Goal: Information Seeking & Learning: Find specific fact

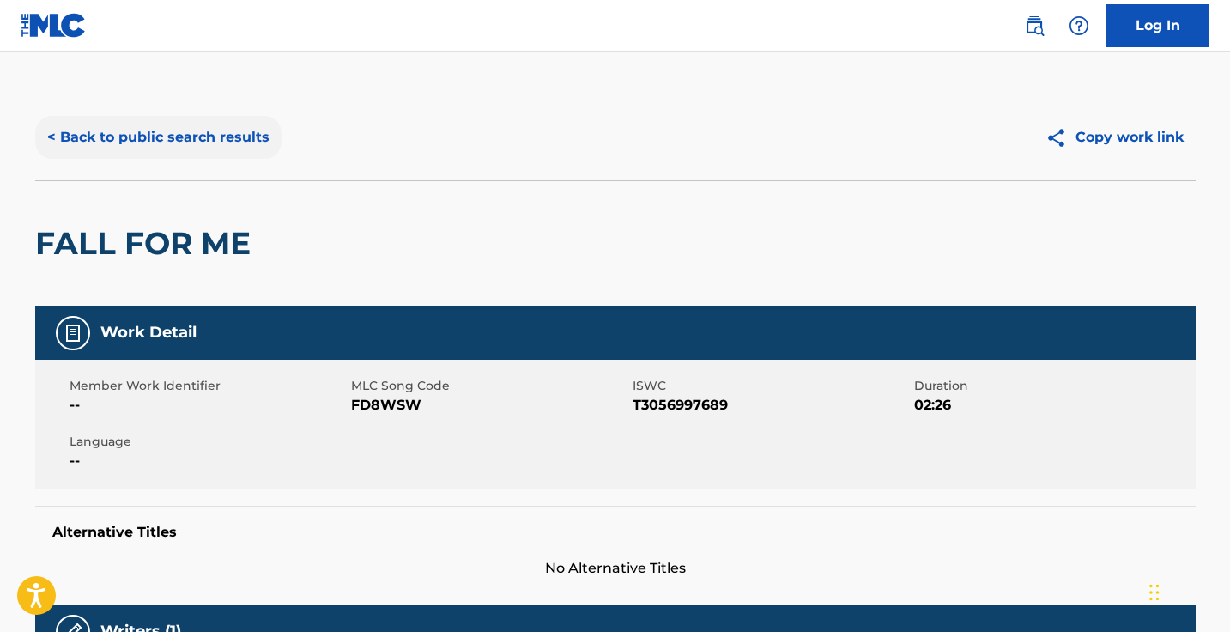
click at [47, 136] on button "< Back to public search results" at bounding box center [158, 137] width 246 height 43
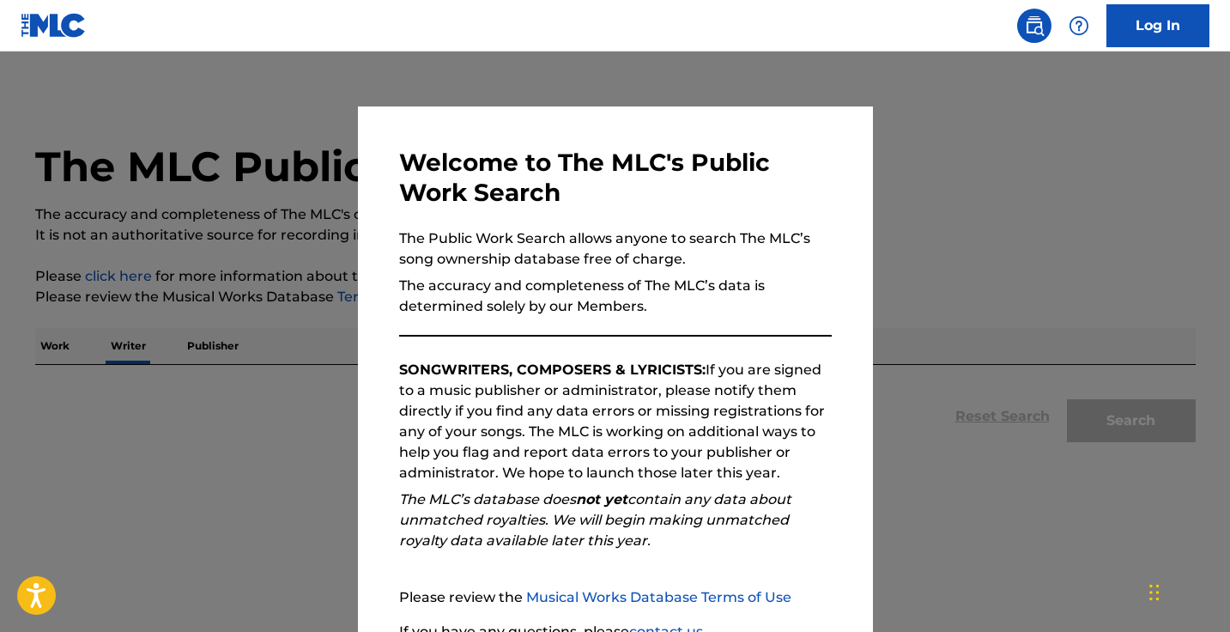
scroll to position [15, 0]
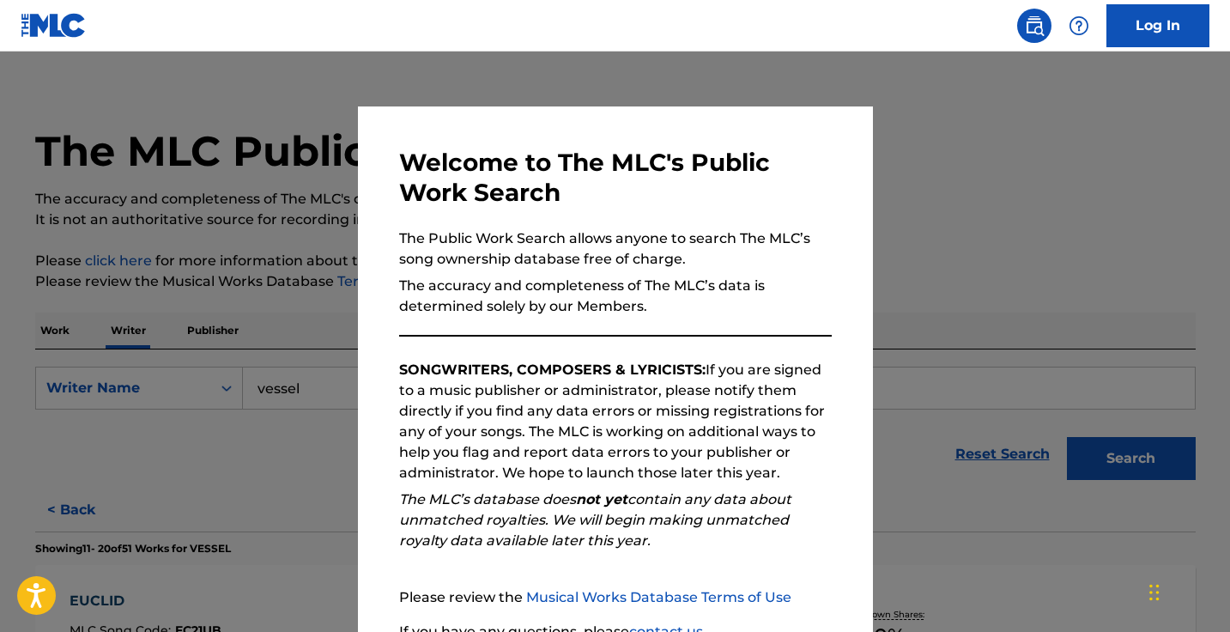
click at [1087, 244] on div at bounding box center [615, 367] width 1230 height 632
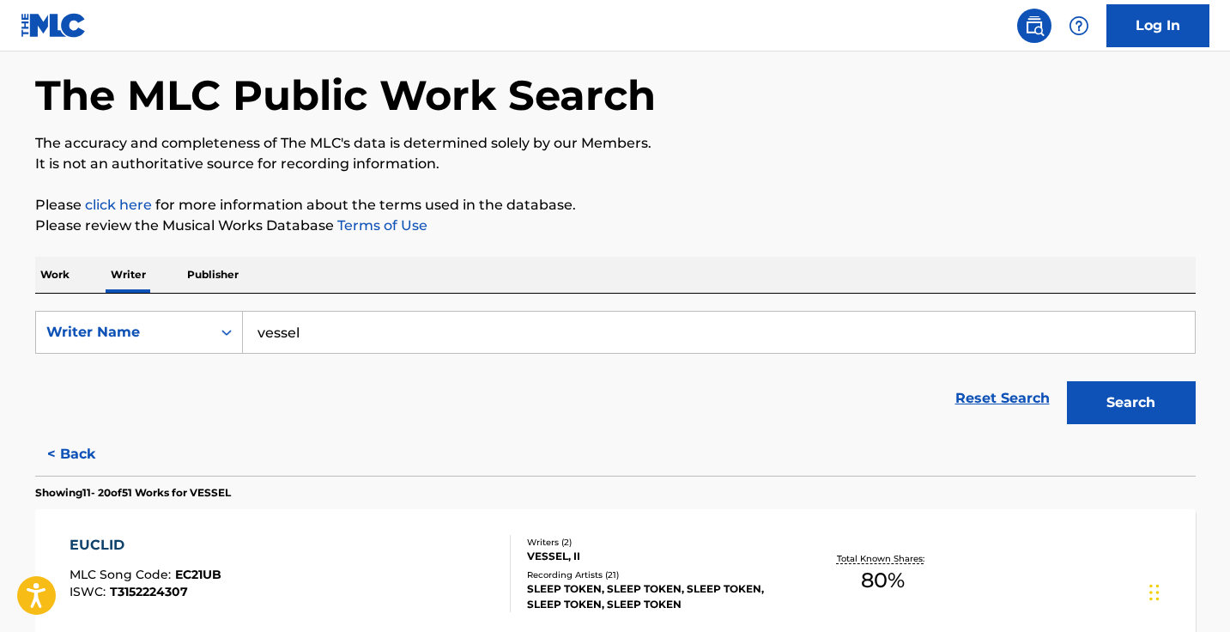
scroll to position [64, 0]
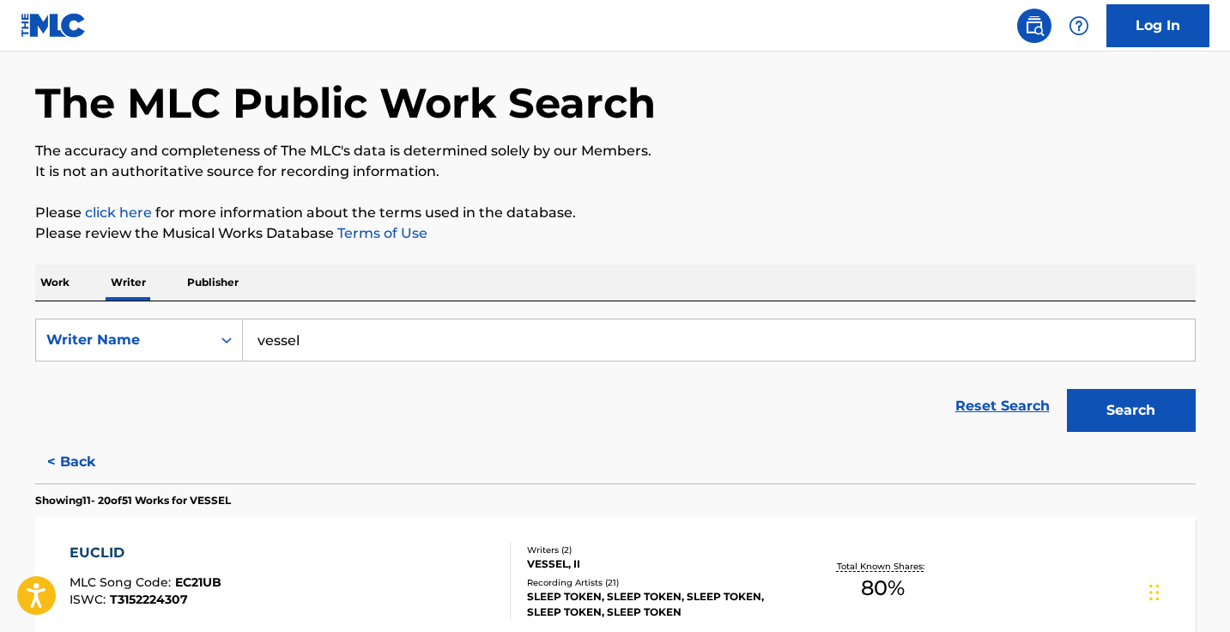
drag, startPoint x: 336, startPoint y: 330, endPoint x: 371, endPoint y: 355, distance: 43.6
click at [371, 355] on input "vessel" at bounding box center [719, 339] width 952 height 41
drag, startPoint x: 327, startPoint y: 349, endPoint x: 300, endPoint y: 337, distance: 30.0
click at [300, 337] on input "[PERSON_NAME]" at bounding box center [719, 339] width 952 height 41
click at [1130, 410] on button "Search" at bounding box center [1131, 410] width 129 height 43
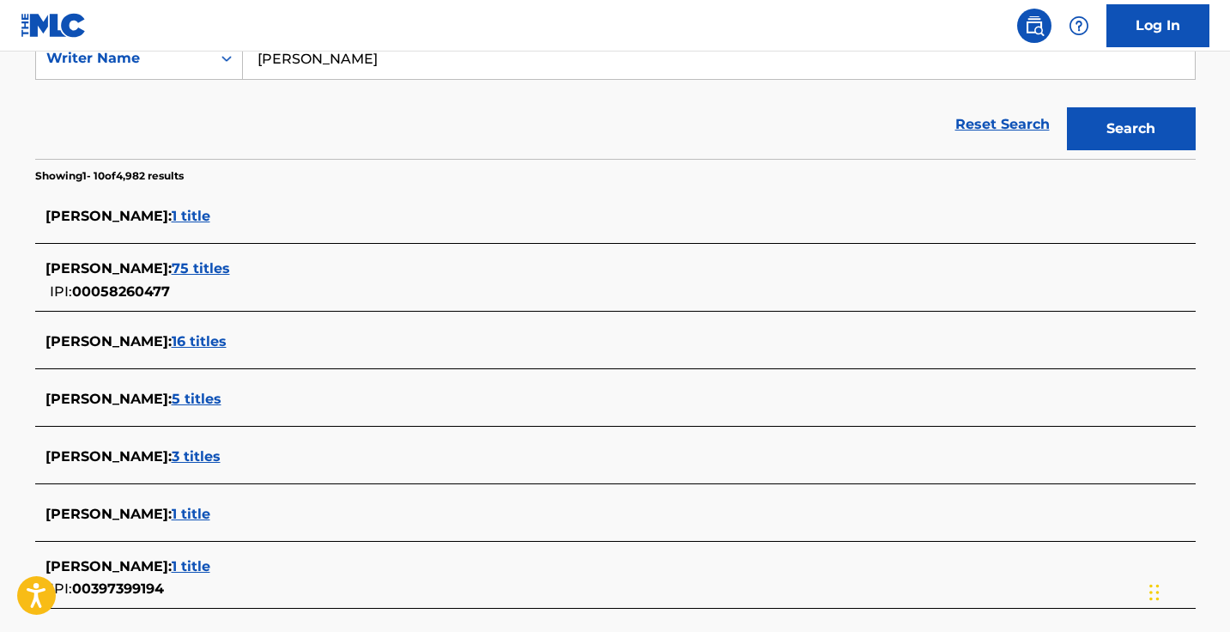
scroll to position [347, 0]
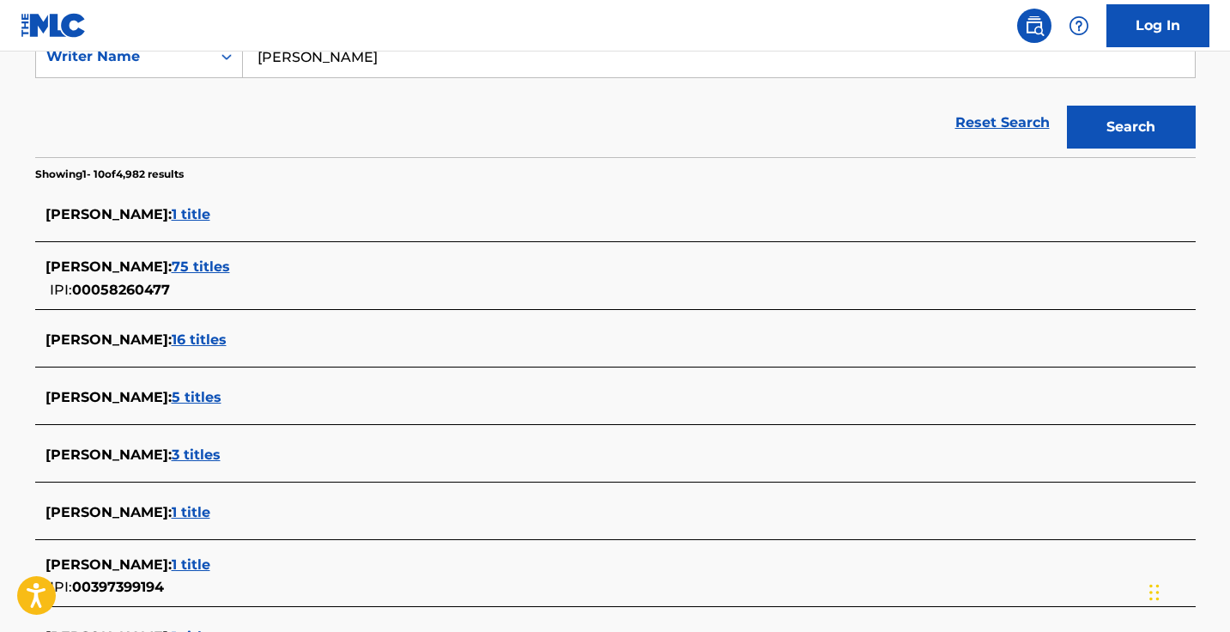
click at [221, 459] on span "3 titles" at bounding box center [196, 454] width 49 height 16
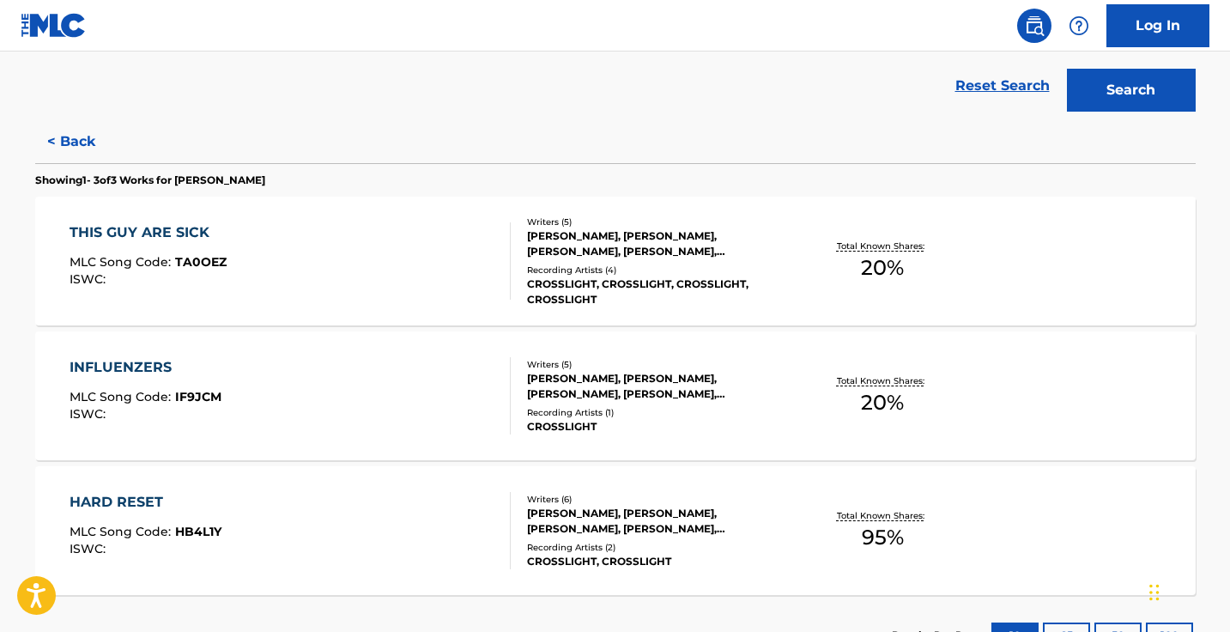
scroll to position [342, 0]
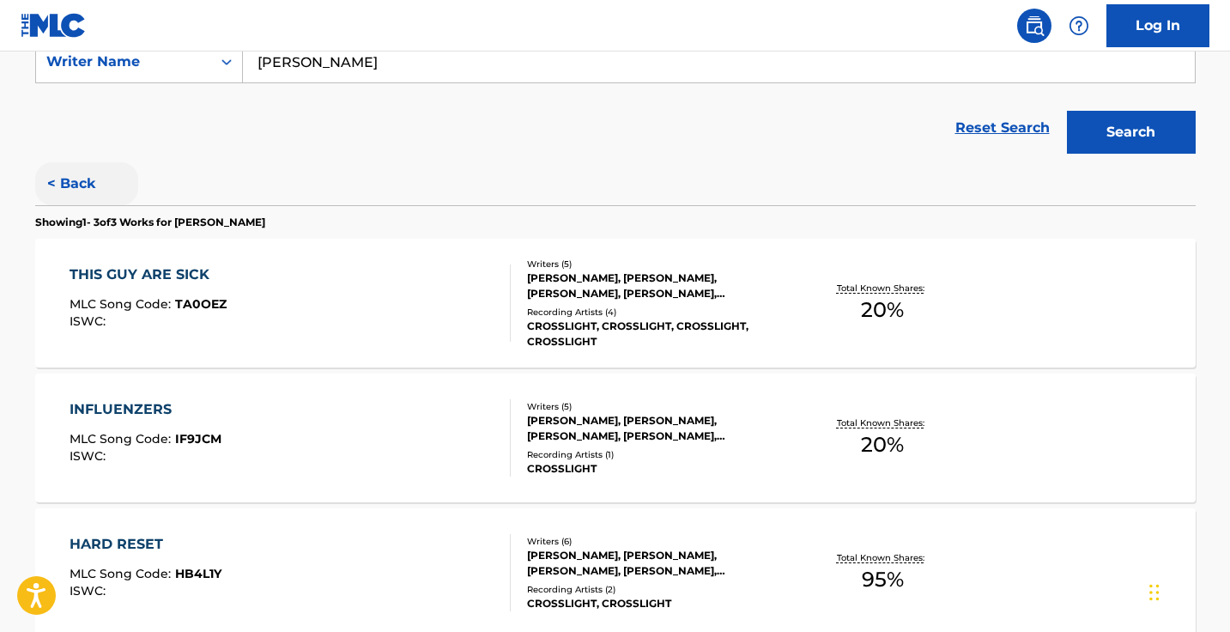
click at [96, 173] on button "< Back" at bounding box center [86, 183] width 103 height 43
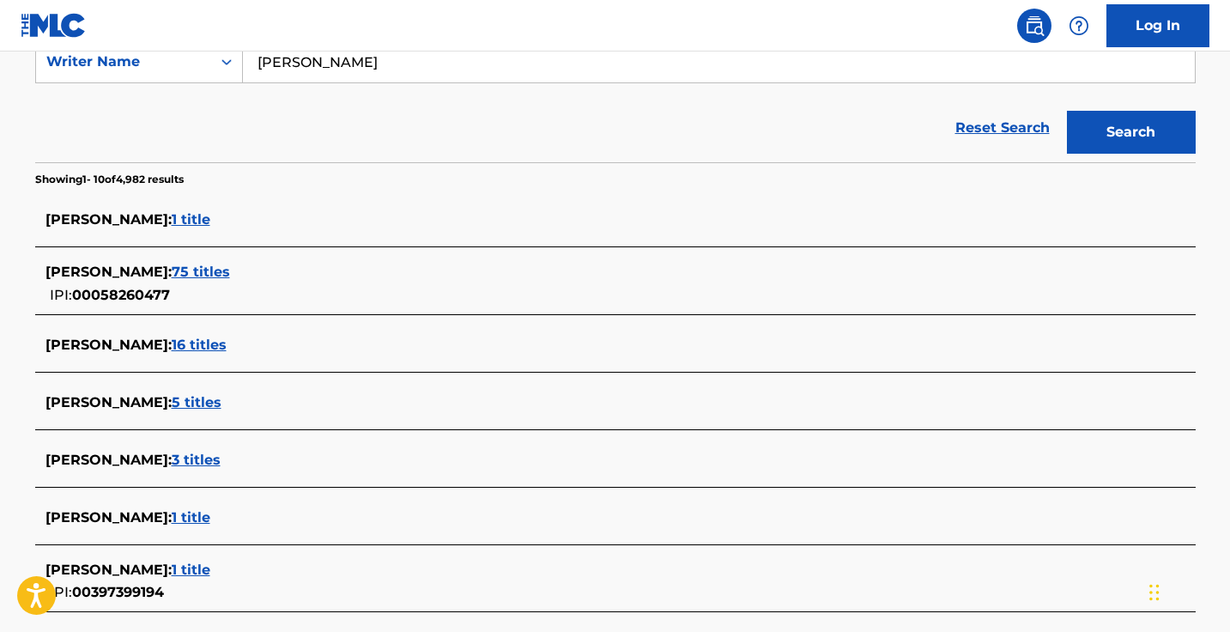
click at [230, 268] on span "75 titles" at bounding box center [201, 272] width 58 height 16
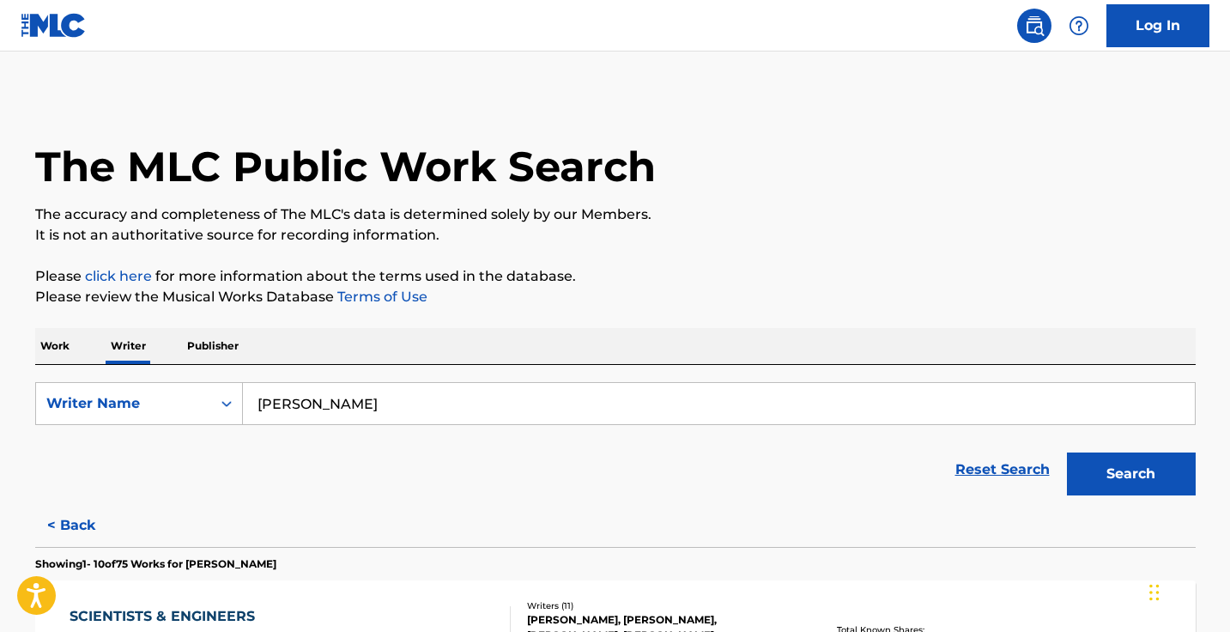
scroll to position [0, 0]
click at [67, 517] on button "< Back" at bounding box center [86, 525] width 103 height 43
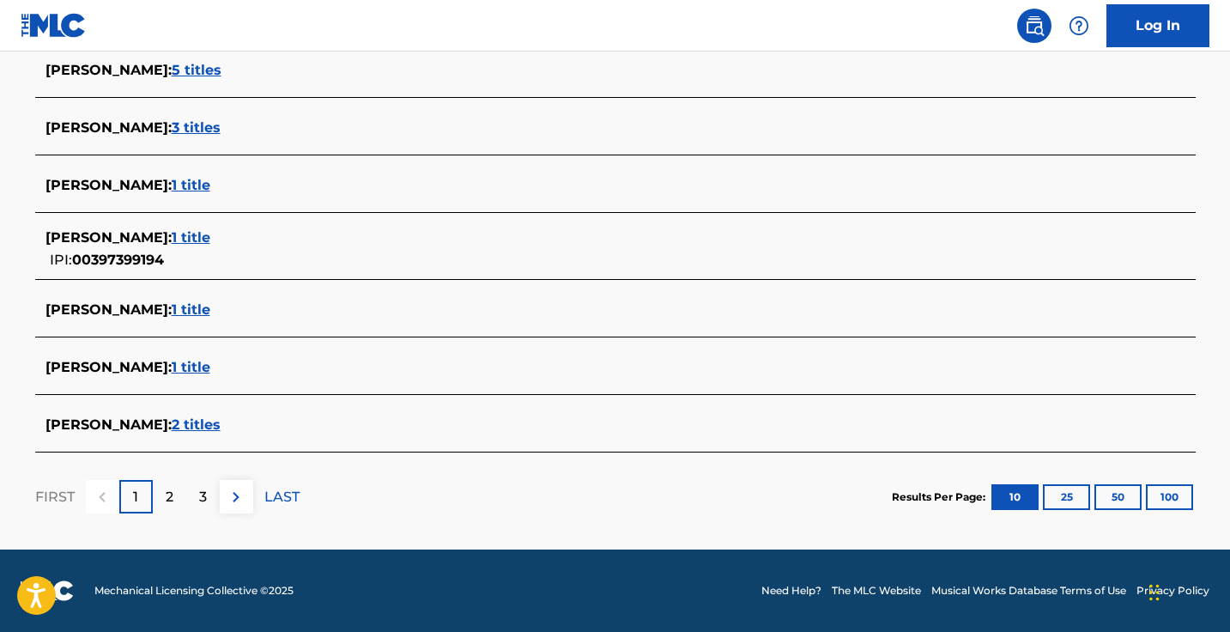
scroll to position [674, 0]
click at [170, 492] on p "2" at bounding box center [170, 497] width 8 height 21
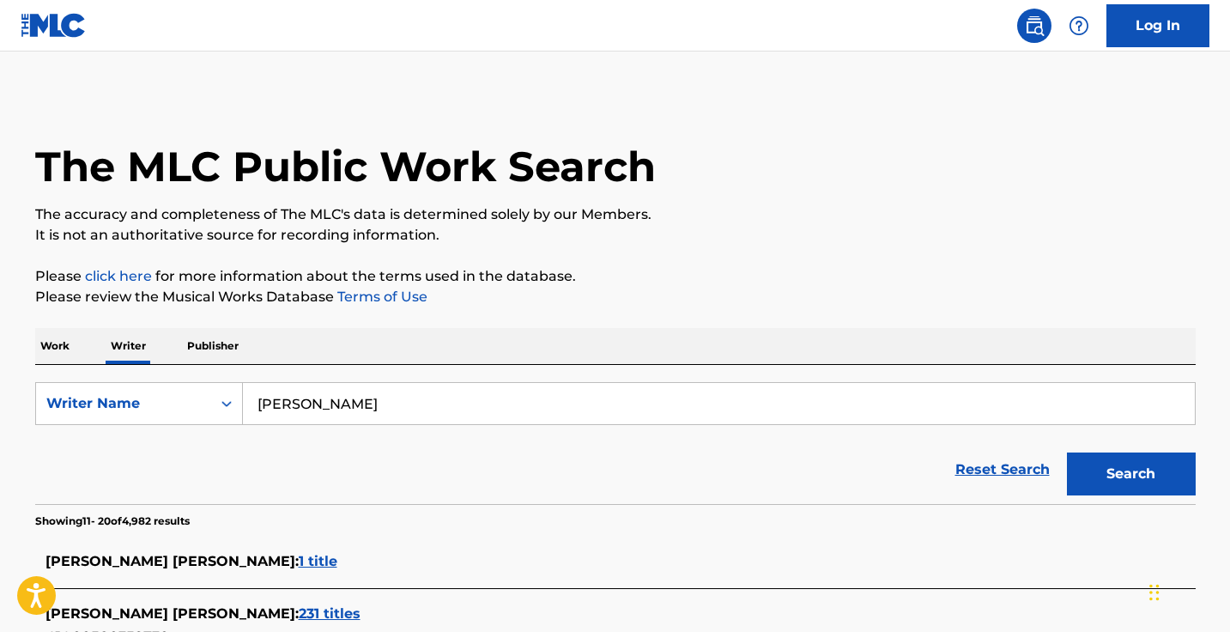
scroll to position [0, 0]
click at [294, 404] on input "[PERSON_NAME]" at bounding box center [719, 403] width 952 height 41
click at [1130, 474] on button "Search" at bounding box center [1131, 473] width 129 height 43
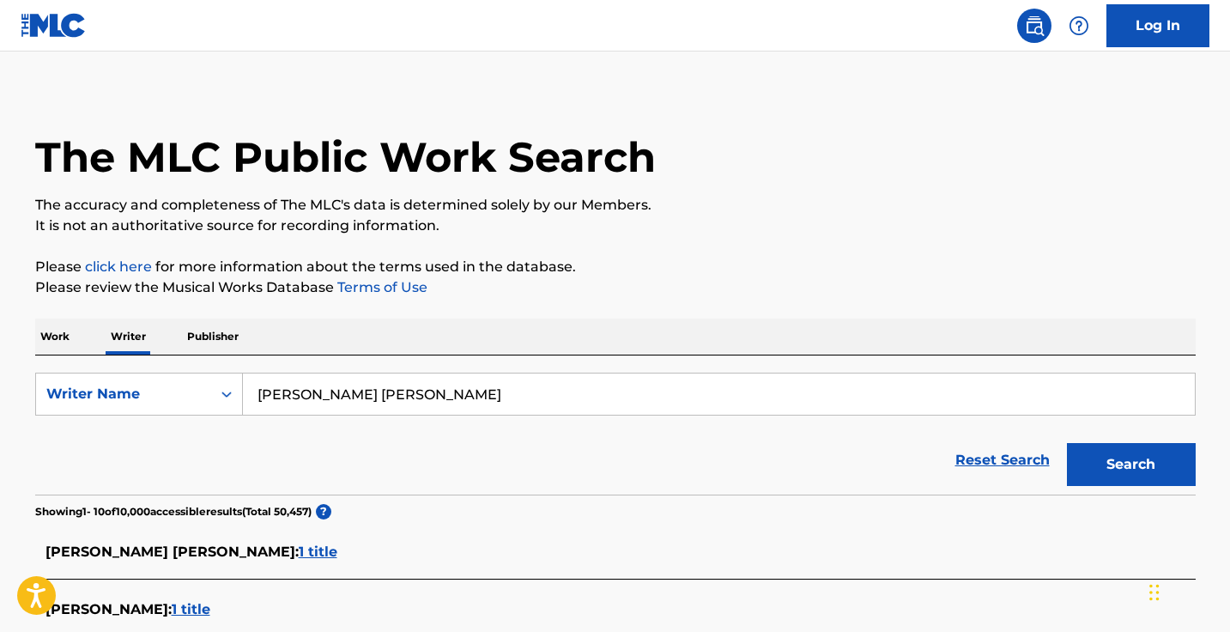
scroll to position [8, 0]
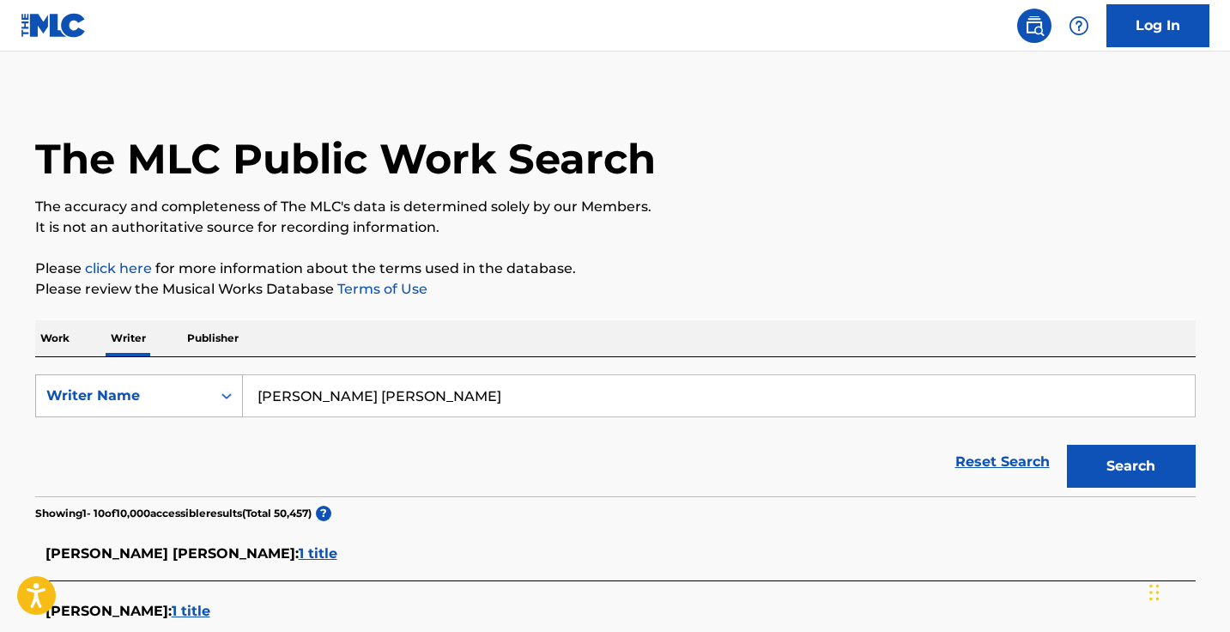
drag, startPoint x: 470, startPoint y: 403, endPoint x: 239, endPoint y: 374, distance: 233.6
click at [239, 374] on div "SearchWithCriteriac59dd30f-18d8-44f1-aa8b-ea2f49e84833 Writer Name [PERSON_NAME…" at bounding box center [615, 395] width 1160 height 43
click at [1130, 466] on button "Search" at bounding box center [1131, 466] width 129 height 43
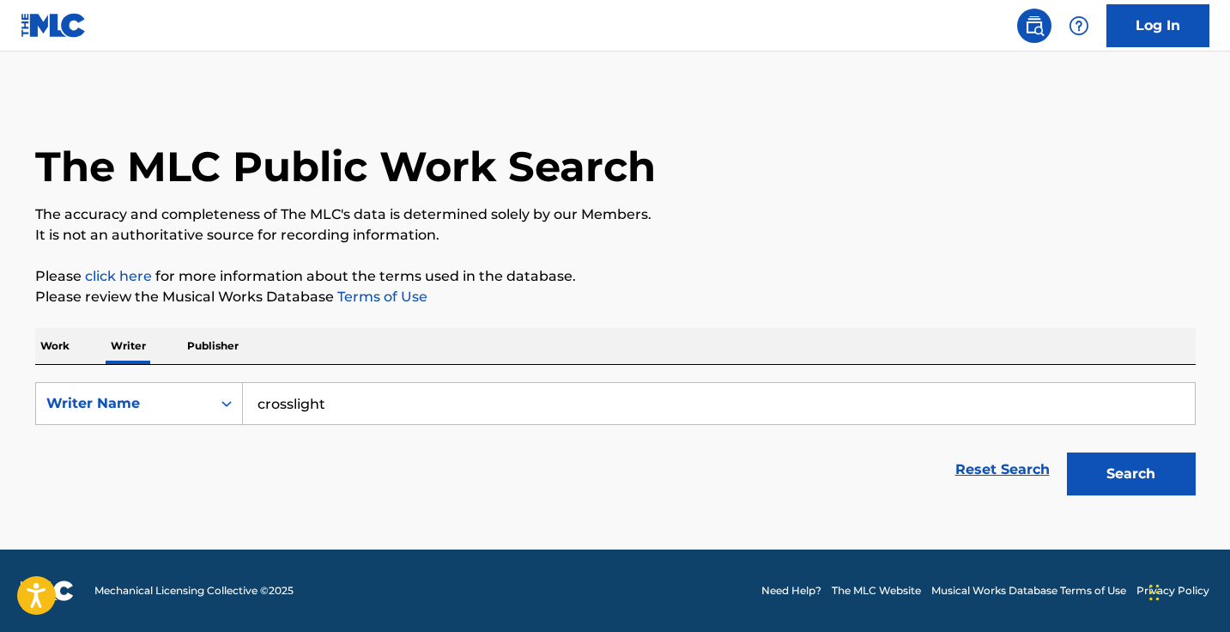
scroll to position [0, 0]
drag, startPoint x: 371, startPoint y: 403, endPoint x: 158, endPoint y: 403, distance: 212.9
click at [158, 403] on div "SearchWithCriteriac59dd30f-18d8-44f1-aa8b-ea2f49e84833 Writer Name crosslight" at bounding box center [615, 403] width 1160 height 43
type input "l-242"
click at [1130, 474] on button "Search" at bounding box center [1131, 473] width 129 height 43
